Goal: Task Accomplishment & Management: Manage account settings

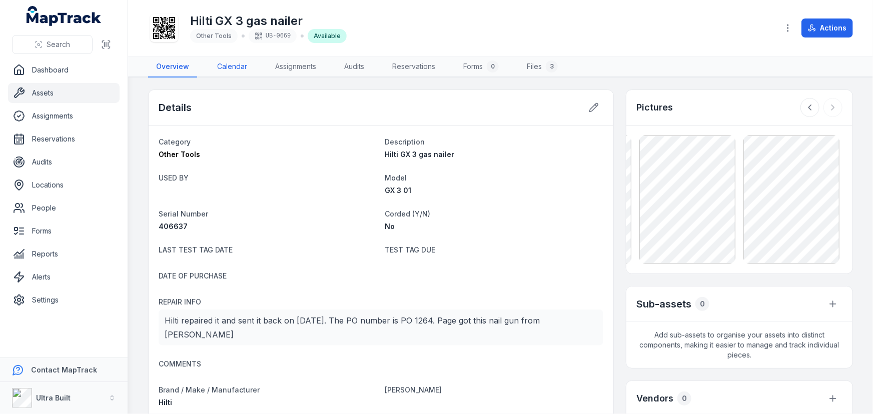
click at [233, 66] on link "Calendar" at bounding box center [232, 67] width 46 height 21
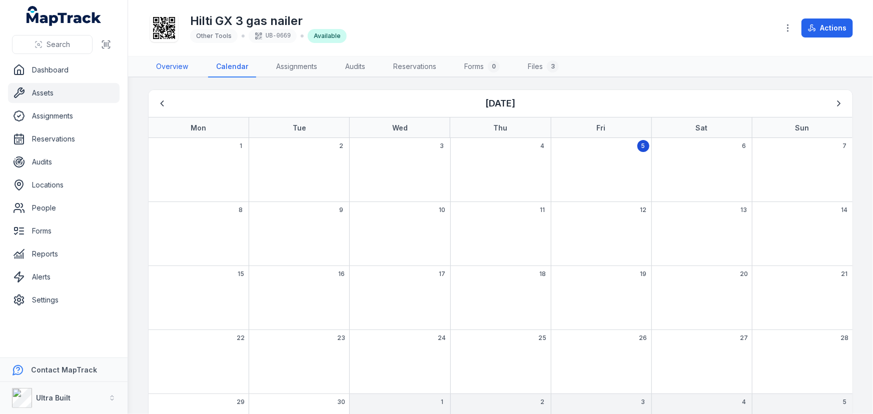
click at [173, 68] on link "Overview" at bounding box center [172, 67] width 48 height 21
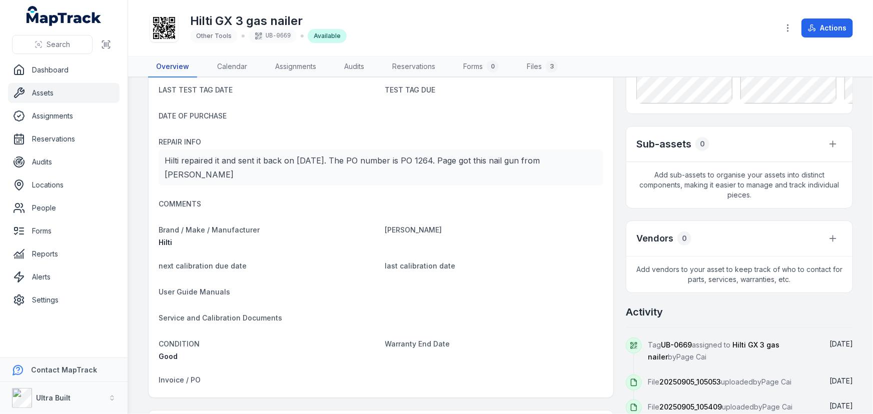
scroll to position [45, 0]
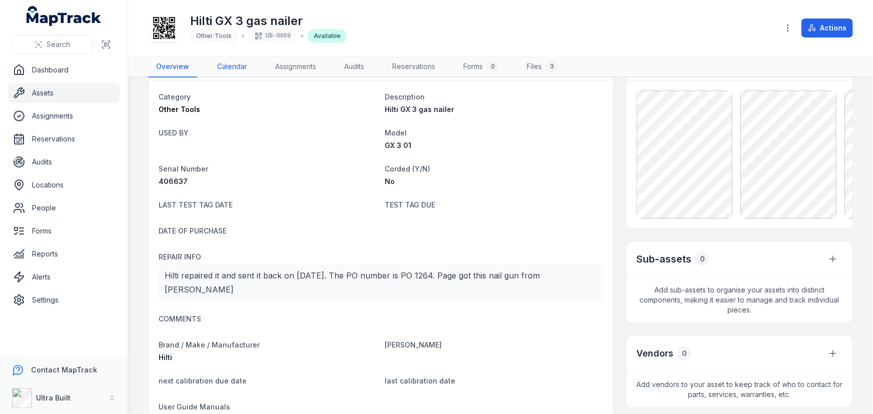
click at [236, 74] on link "Calendar" at bounding box center [232, 67] width 46 height 21
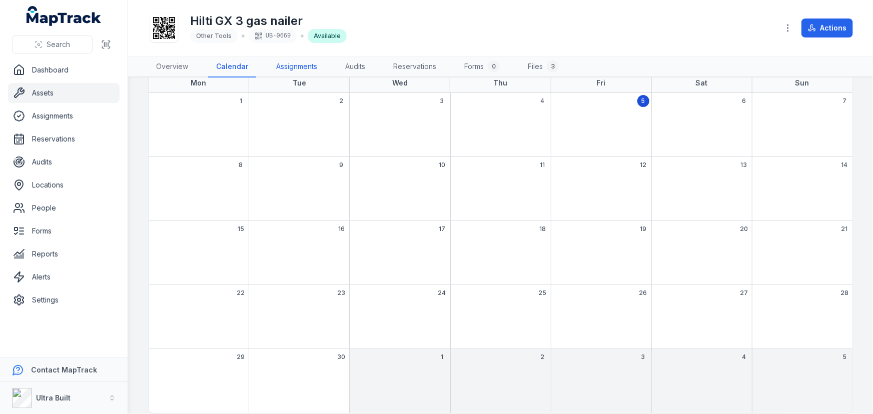
click at [293, 65] on link "Assignments" at bounding box center [296, 67] width 57 height 21
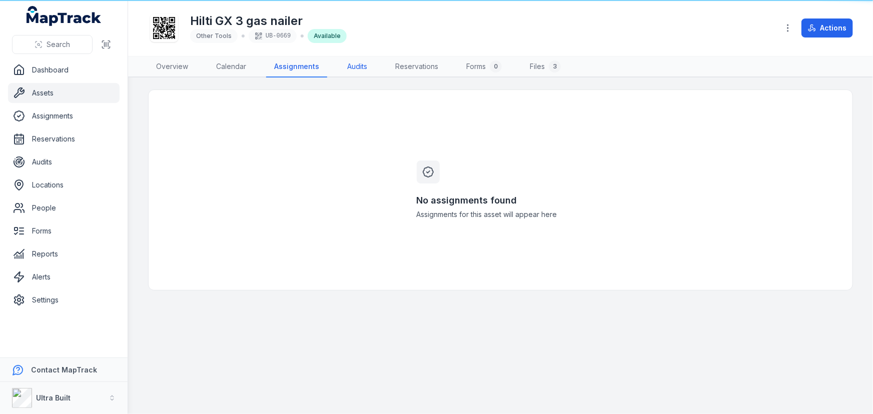
click at [353, 64] on link "Audits" at bounding box center [357, 67] width 36 height 21
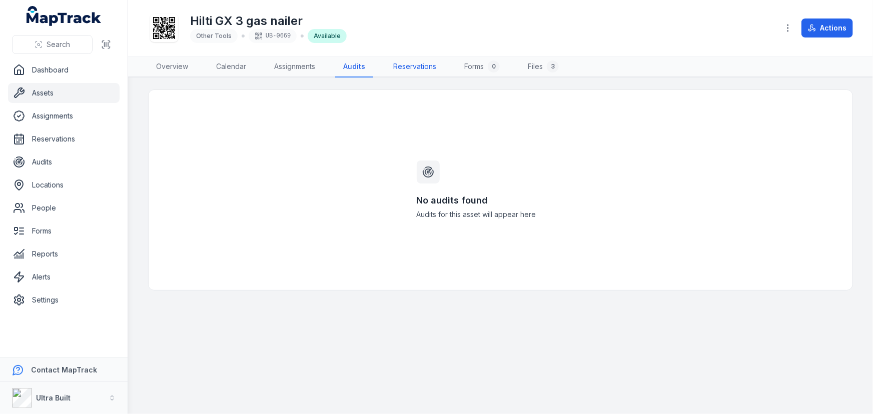
click at [411, 65] on link "Reservations" at bounding box center [414, 67] width 59 height 21
click at [527, 64] on link "Files 3" at bounding box center [544, 67] width 47 height 21
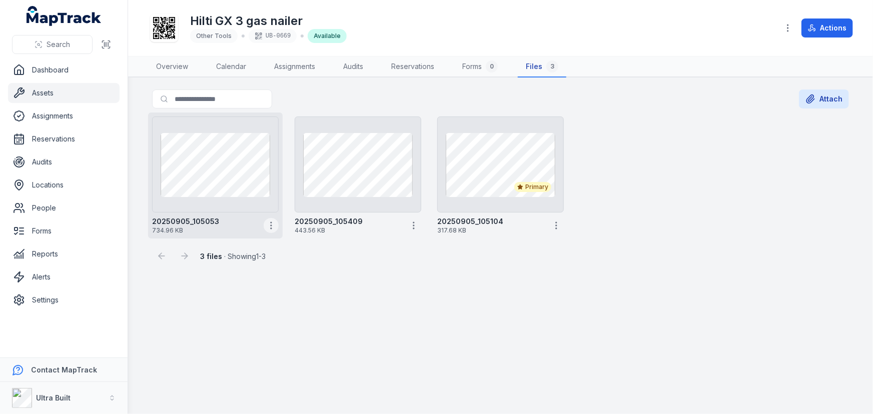
click at [273, 229] on icon "button" at bounding box center [271, 226] width 10 height 10
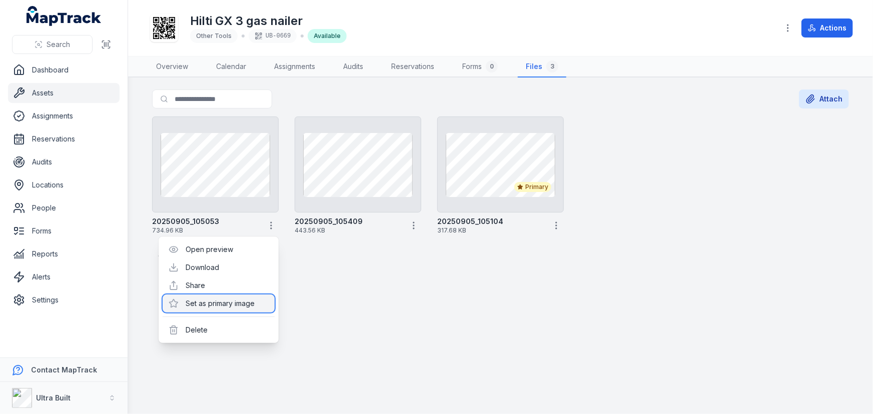
click at [251, 304] on div "Set as primary image" at bounding box center [219, 304] width 112 height 18
